Goal: Transaction & Acquisition: Subscribe to service/newsletter

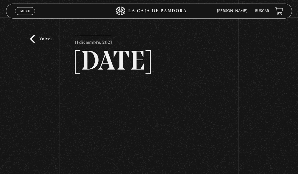
scroll to position [60, 0]
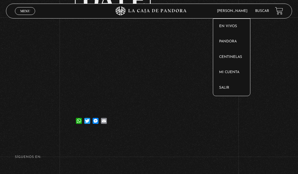
click at [223, 12] on span "[PERSON_NAME]" at bounding box center [233, 11] width 39 height 4
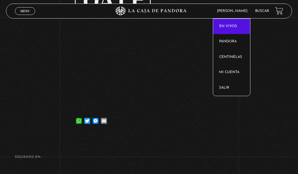
click at [234, 25] on link "En vivos" at bounding box center [231, 26] width 37 height 15
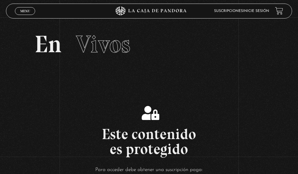
click at [258, 12] on link "Inicie sesión" at bounding box center [256, 11] width 26 height 4
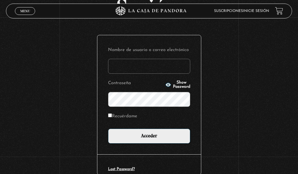
scroll to position [60, 0]
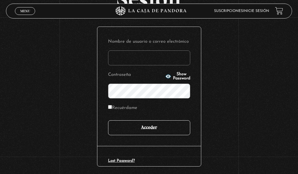
type input "[EMAIL_ADDRESS][DOMAIN_NAME]"
click at [165, 128] on input "Acceder" at bounding box center [149, 127] width 82 height 15
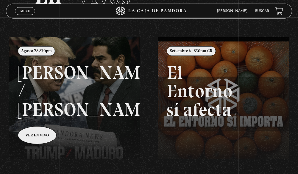
scroll to position [89, 0]
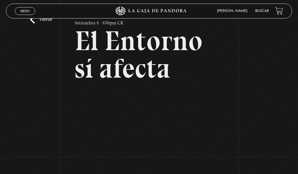
scroll to position [30, 0]
